Goal: Find specific page/section: Find specific page/section

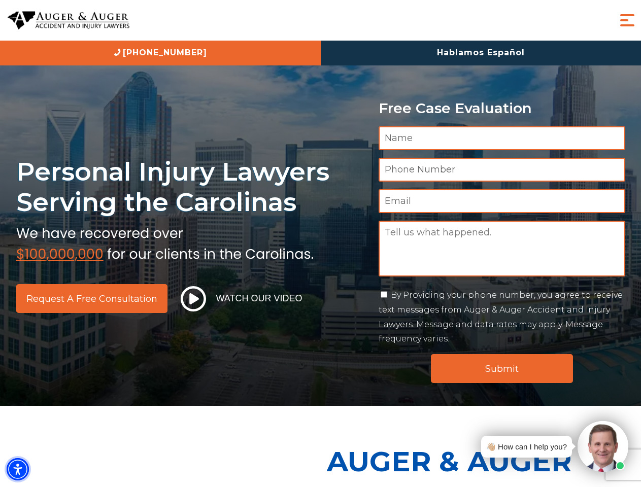
click at [18, 469] on img "Accessibility Menu" at bounding box center [18, 469] width 22 height 22
